Goal: Task Accomplishment & Management: Use online tool/utility

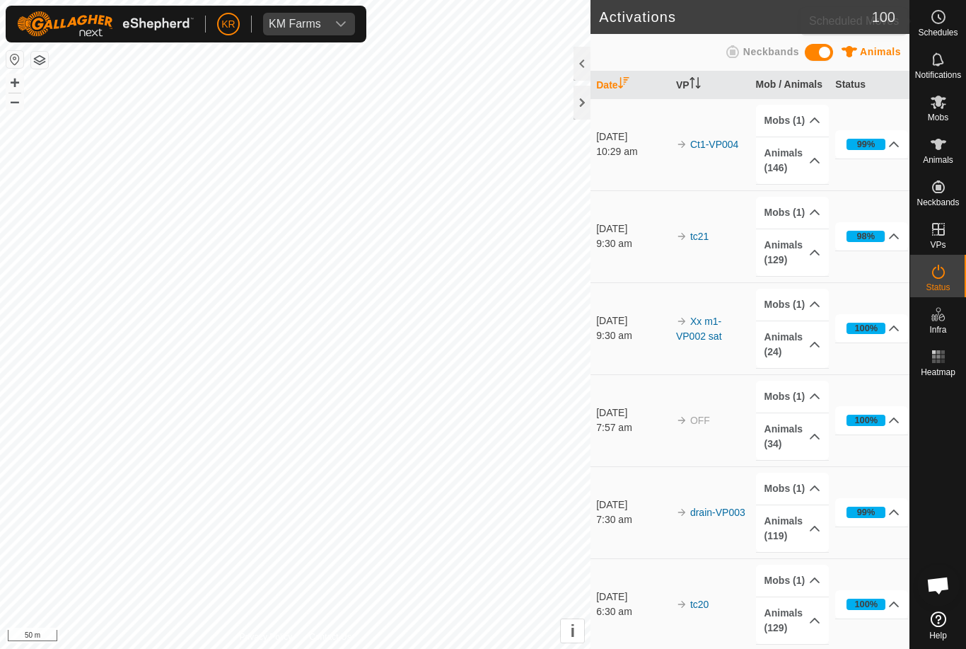
click at [944, 19] on circle at bounding box center [938, 17] width 13 height 13
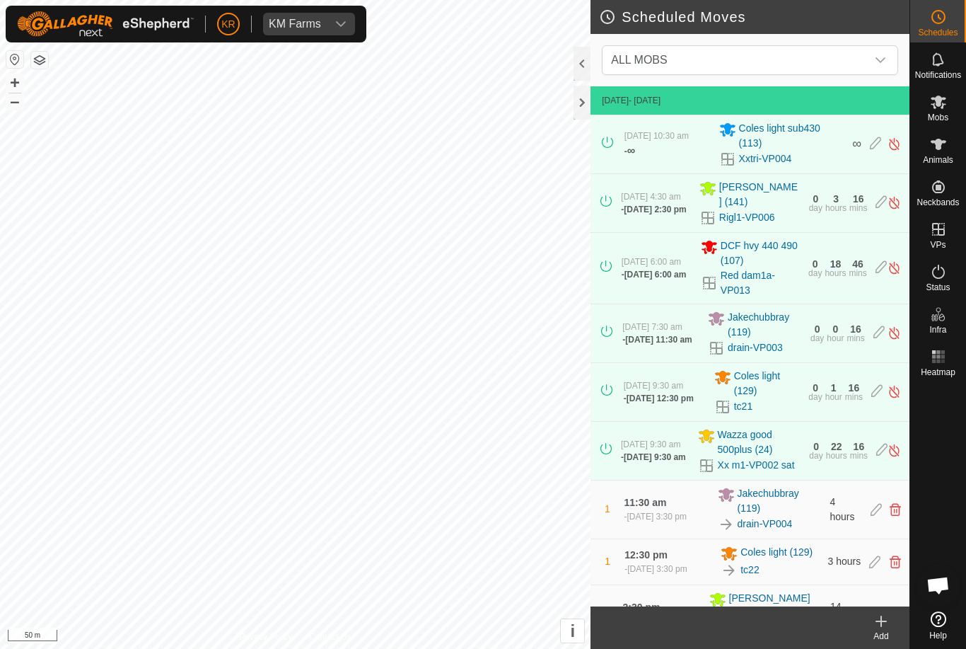
click at [876, 59] on icon "dropdown trigger" at bounding box center [880, 59] width 11 height 11
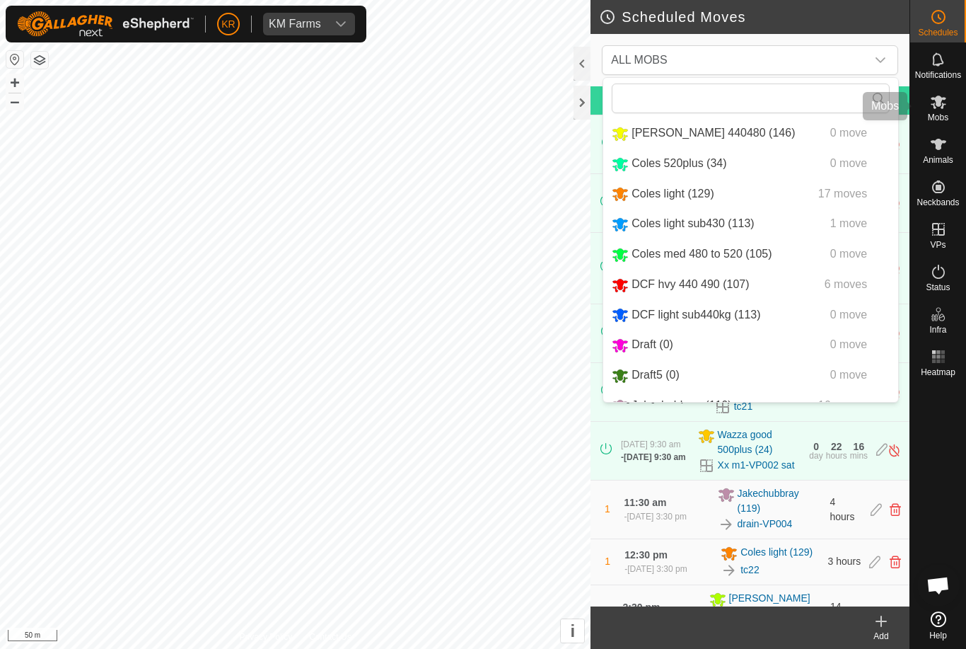
click at [940, 113] on span "Mobs" at bounding box center [938, 117] width 21 height 8
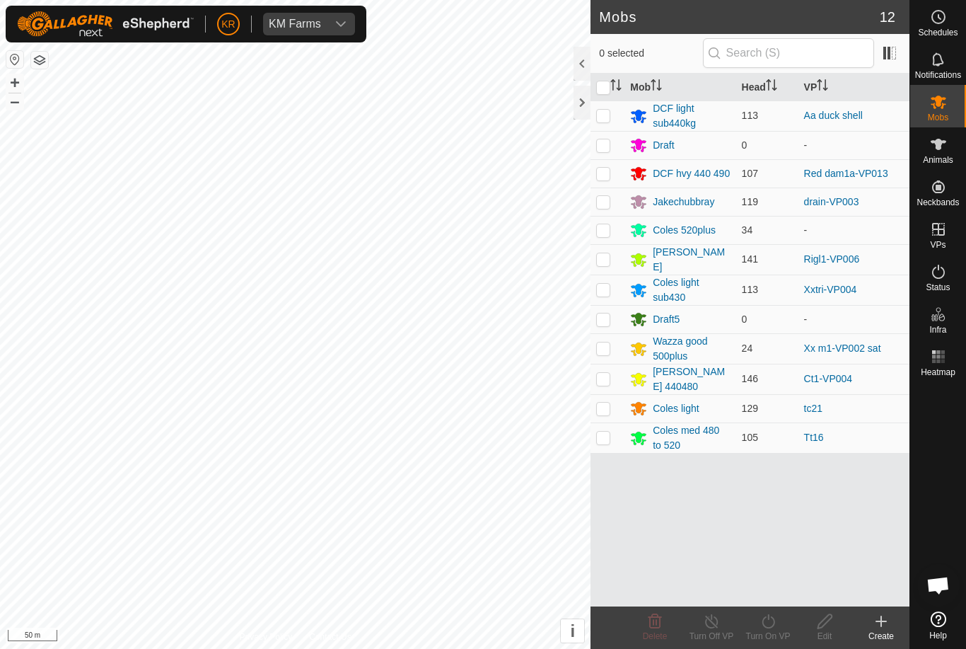
click at [686, 376] on div "[PERSON_NAME] 440480" at bounding box center [691, 379] width 77 height 30
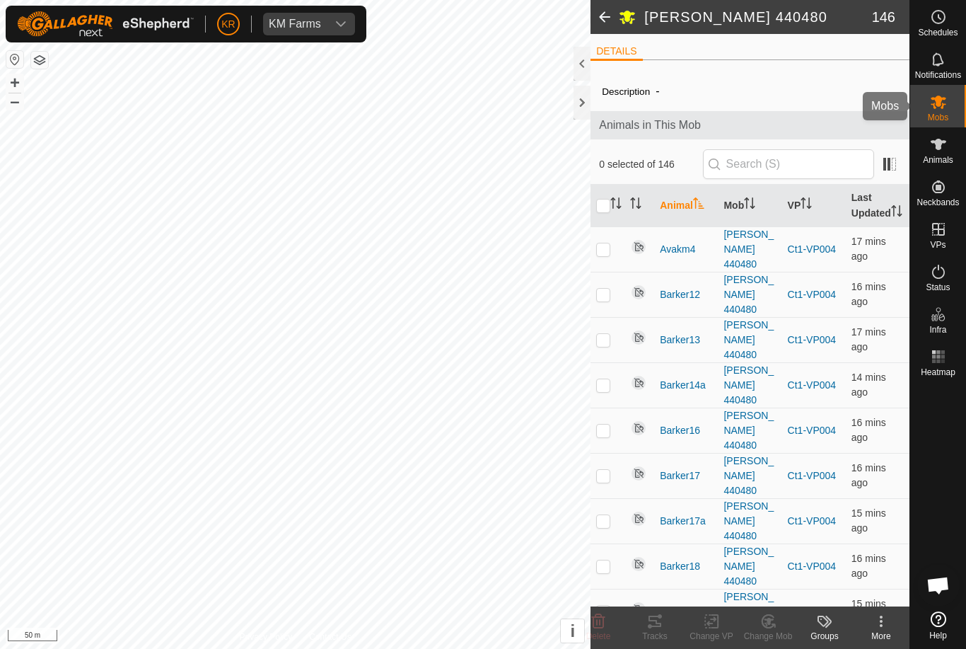
click at [942, 113] on span "Mobs" at bounding box center [938, 117] width 21 height 8
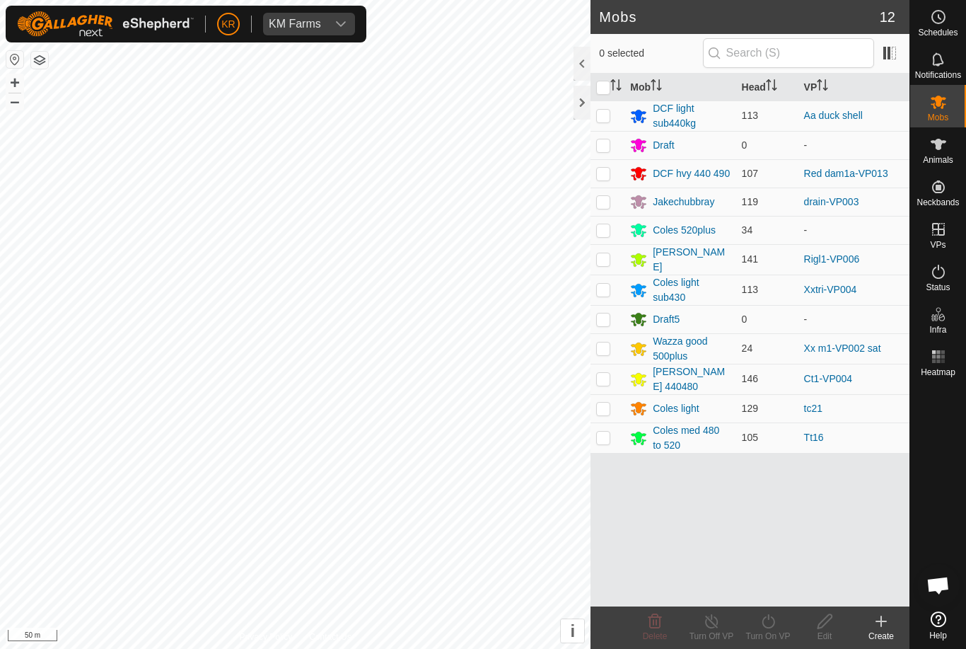
click at [608, 374] on p-checkbox at bounding box center [603, 378] width 14 height 11
checkbox input "true"
click at [763, 627] on icon at bounding box center [769, 621] width 18 height 17
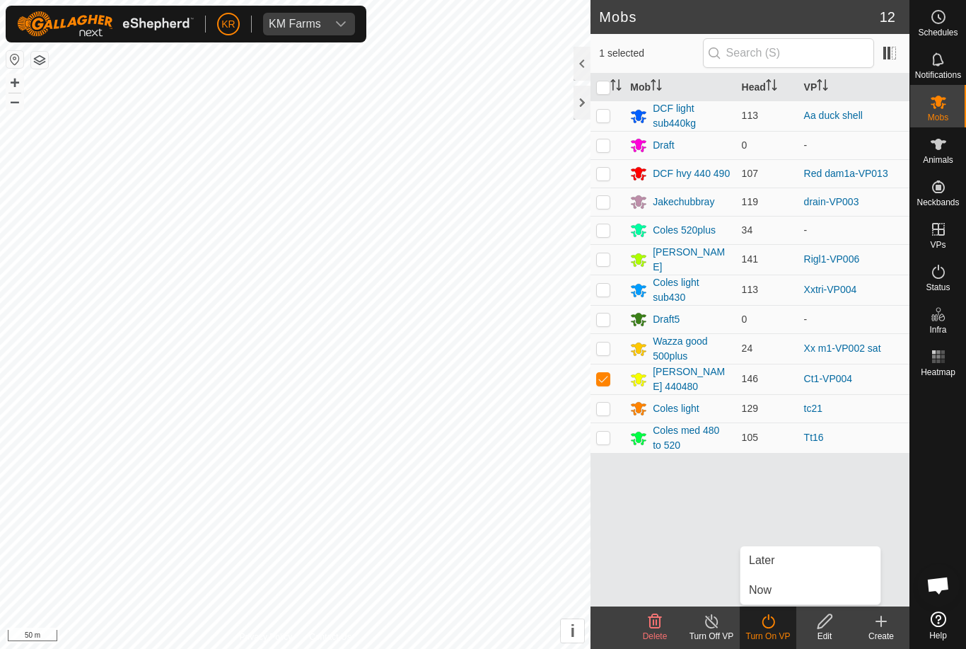
click at [779, 591] on link "Now" at bounding box center [811, 590] width 140 height 28
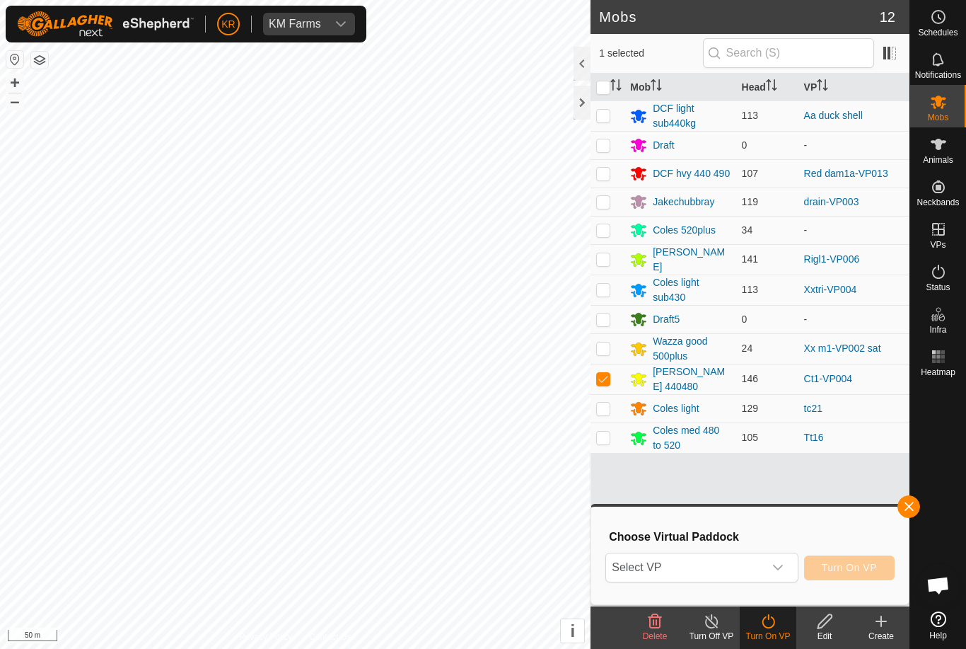
click at [763, 563] on span "Select VP" at bounding box center [684, 567] width 157 height 28
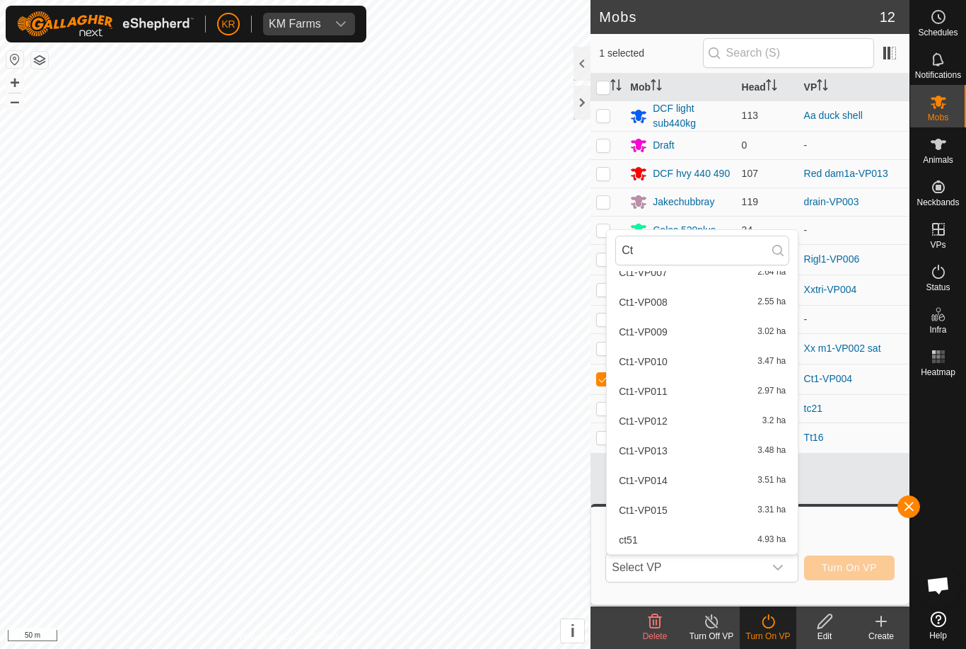
scroll to position [253, 0]
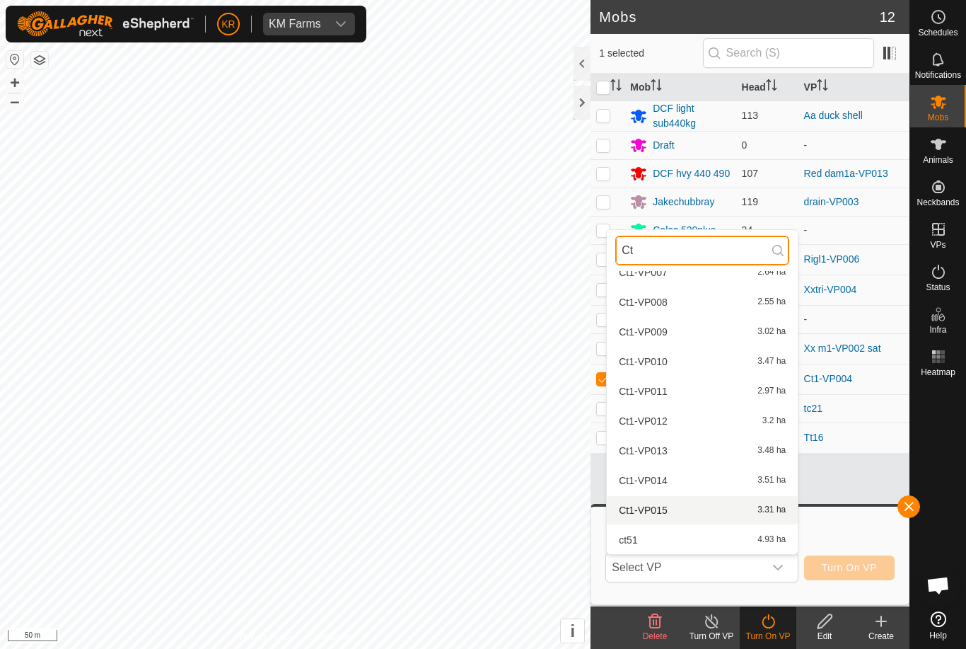
type input "Ct"
click at [665, 511] on span "Ct1-VP015" at bounding box center [643, 510] width 48 height 10
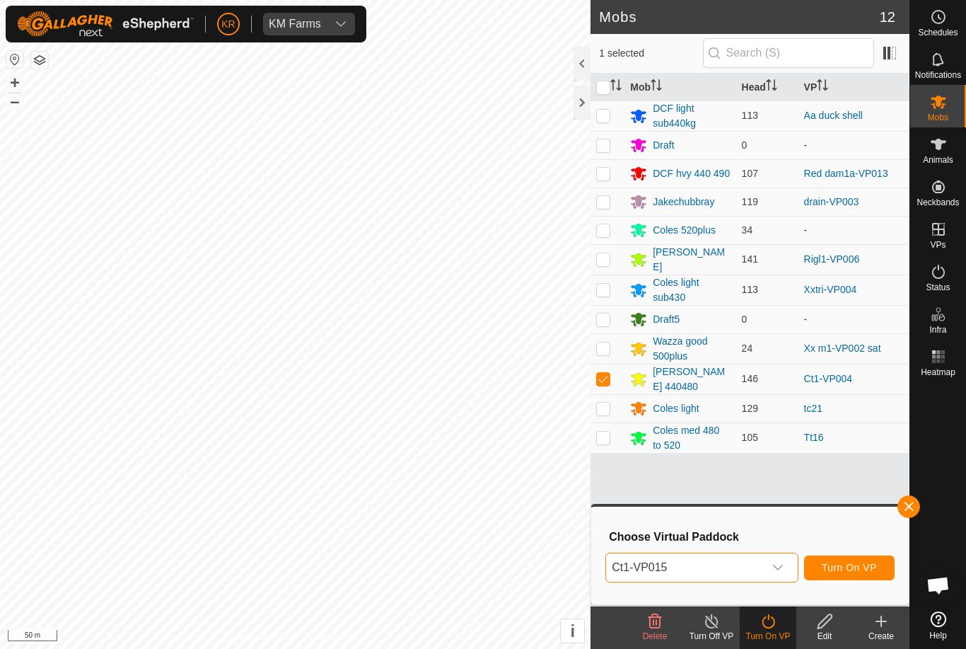
click at [763, 559] on span "Ct1-VP015" at bounding box center [684, 567] width 157 height 28
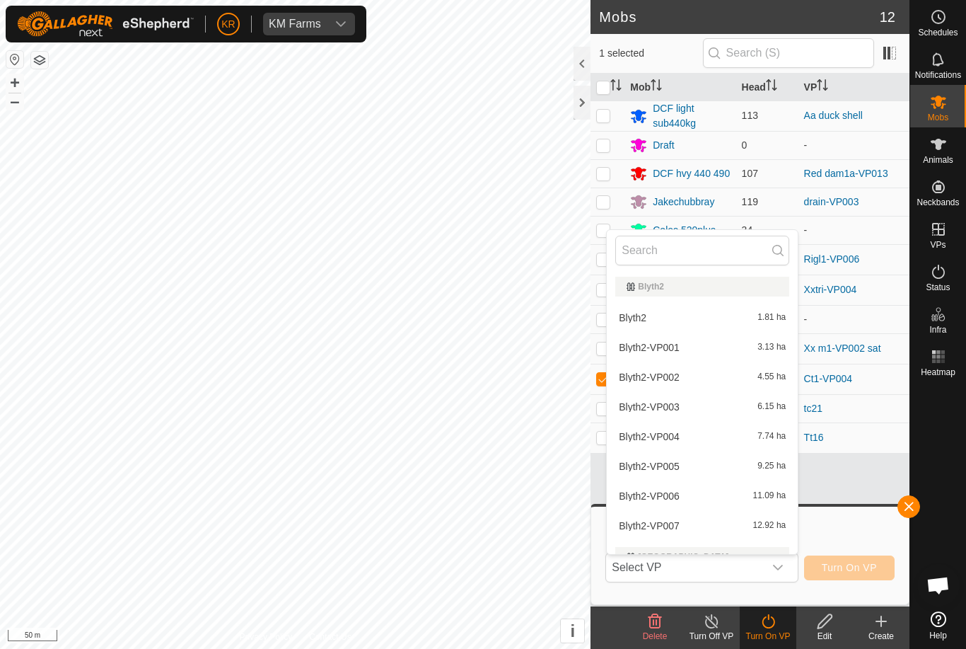
scroll to position [224, 0]
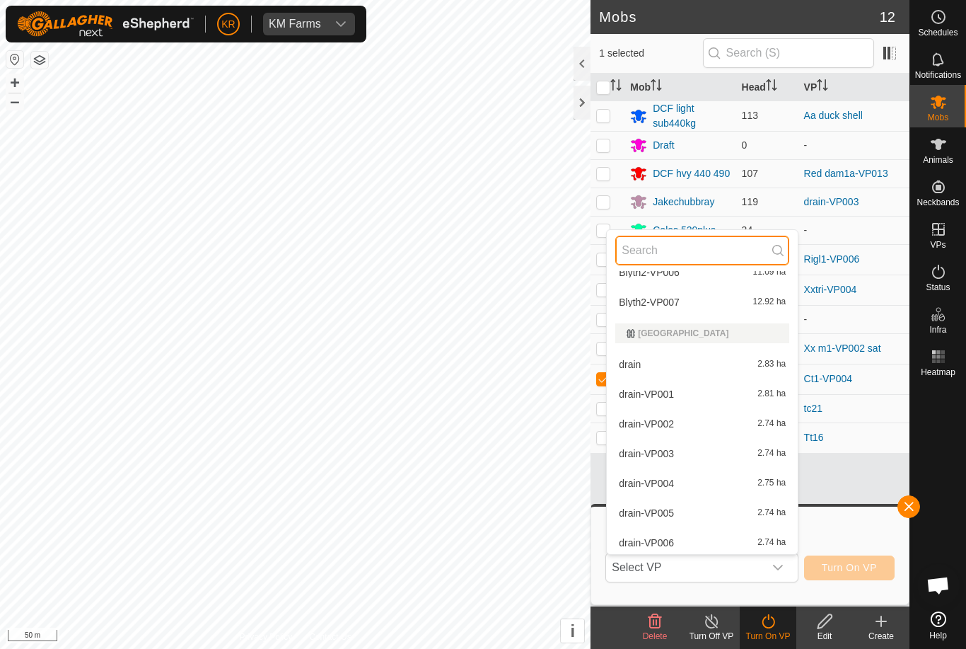
click at [678, 258] on input "text" at bounding box center [703, 251] width 174 height 30
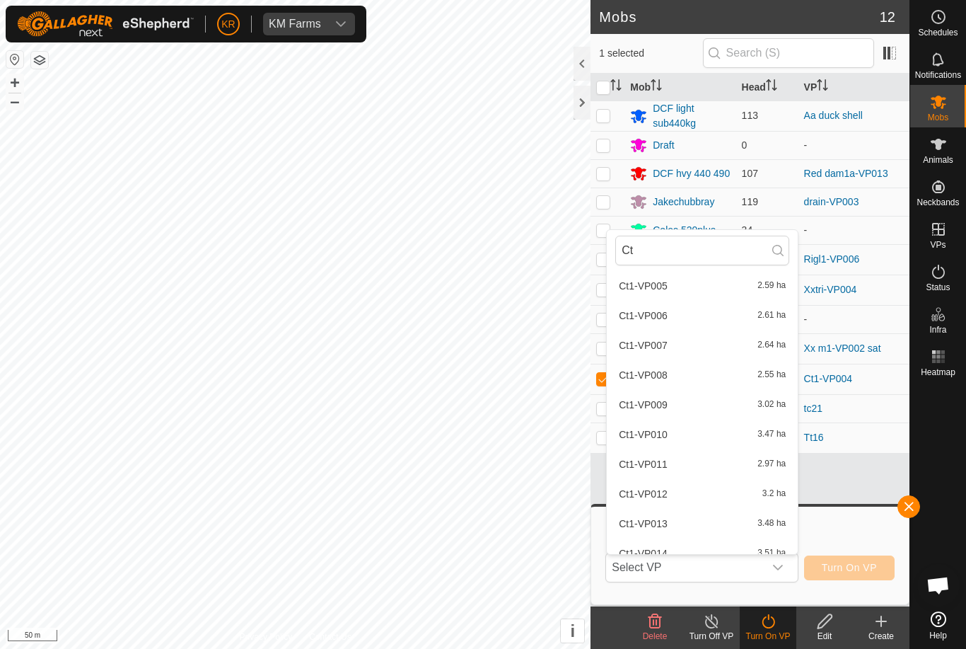
scroll to position [148, 0]
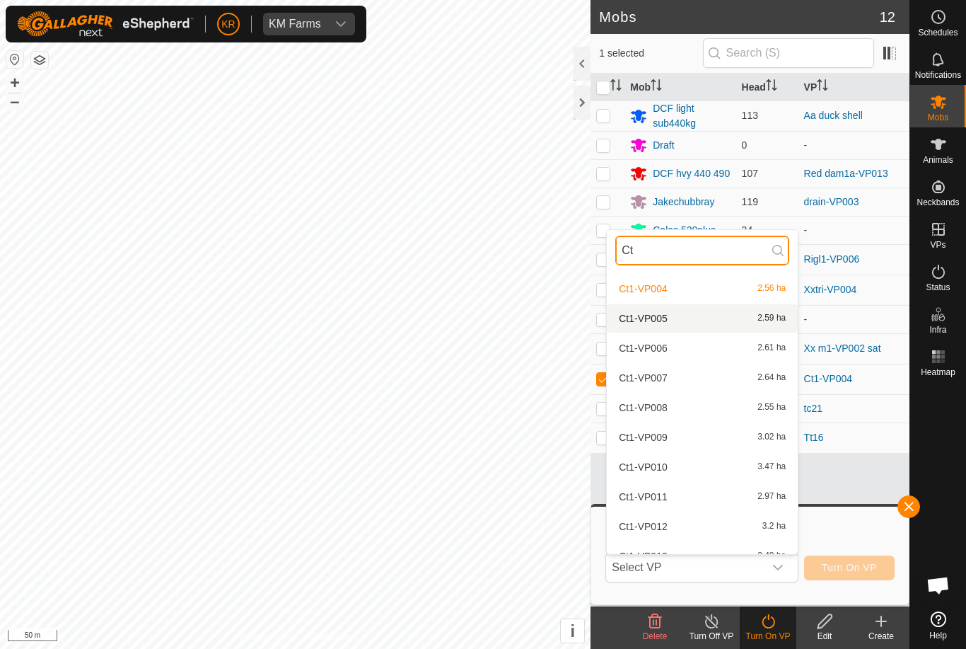
type input "Ct"
click at [662, 317] on span "Ct1-VP005" at bounding box center [643, 318] width 48 height 10
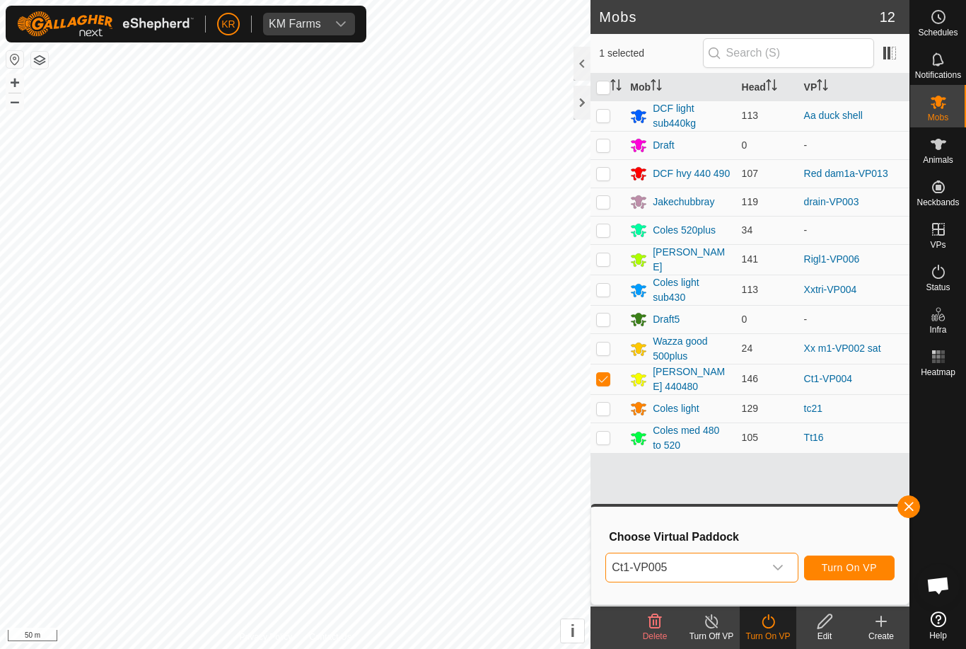
click at [849, 566] on span "Turn On VP" at bounding box center [849, 567] width 55 height 11
